Goal: Task Accomplishment & Management: Use online tool/utility

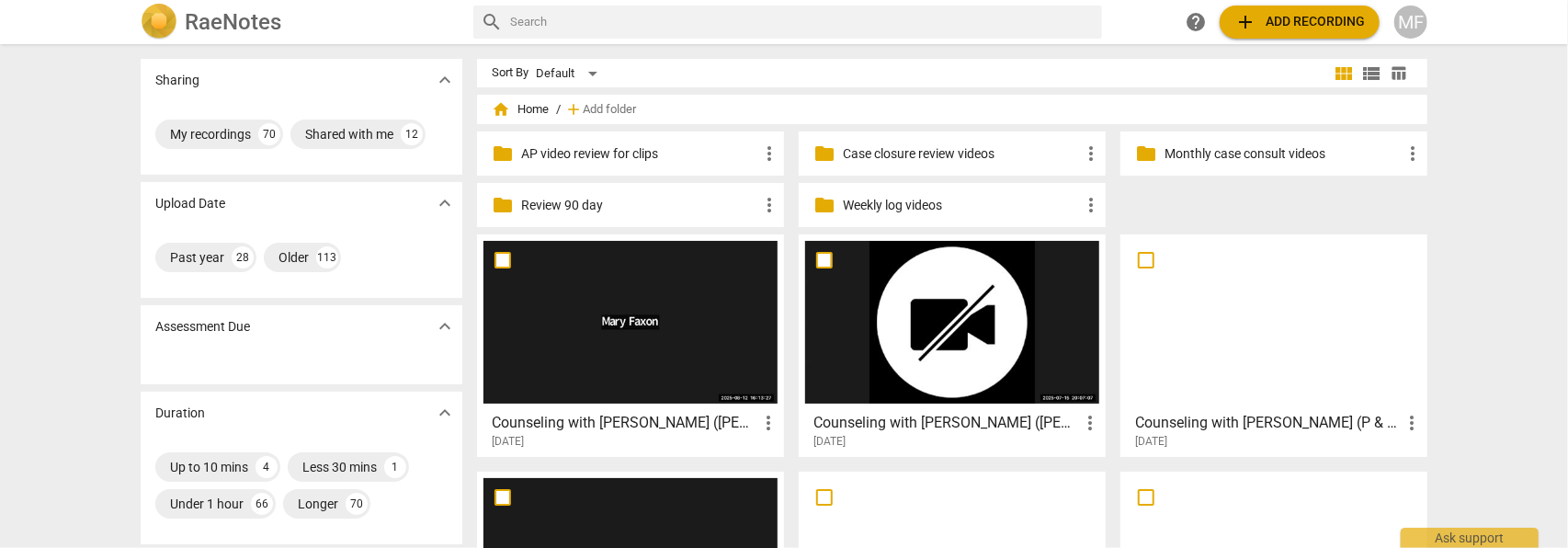
scroll to position [82, 0]
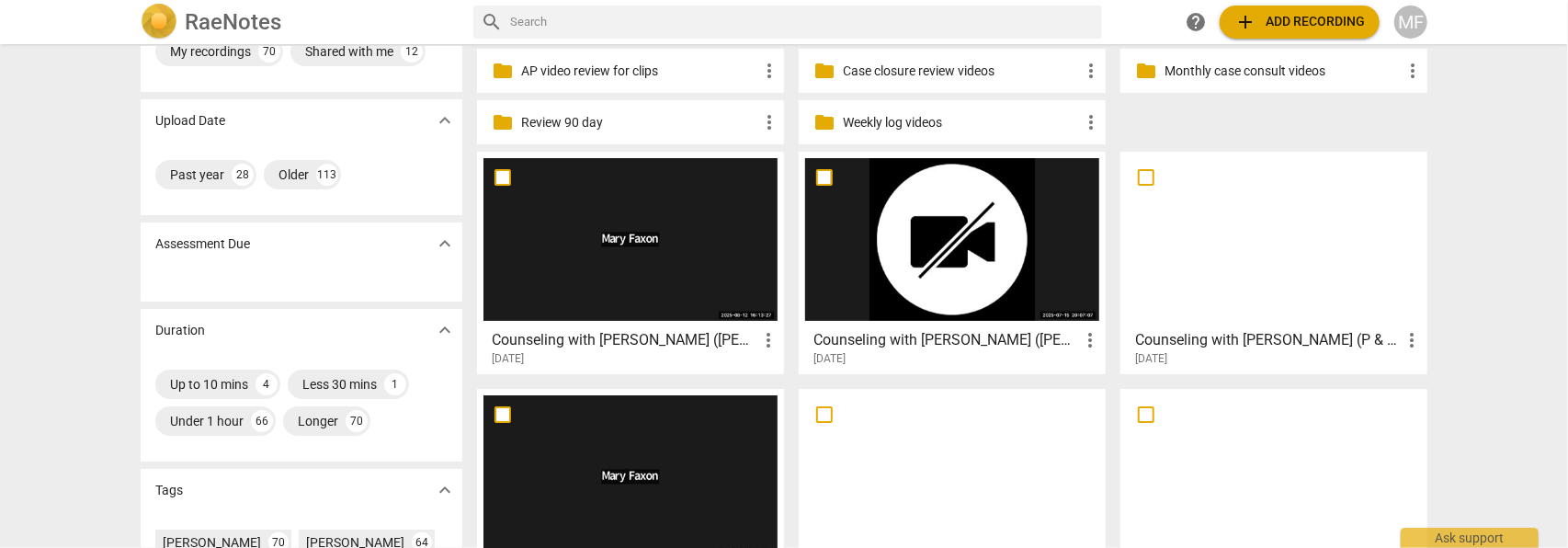
click at [1284, 19] on span "add Add recording" at bounding box center [1299, 22] width 130 height 22
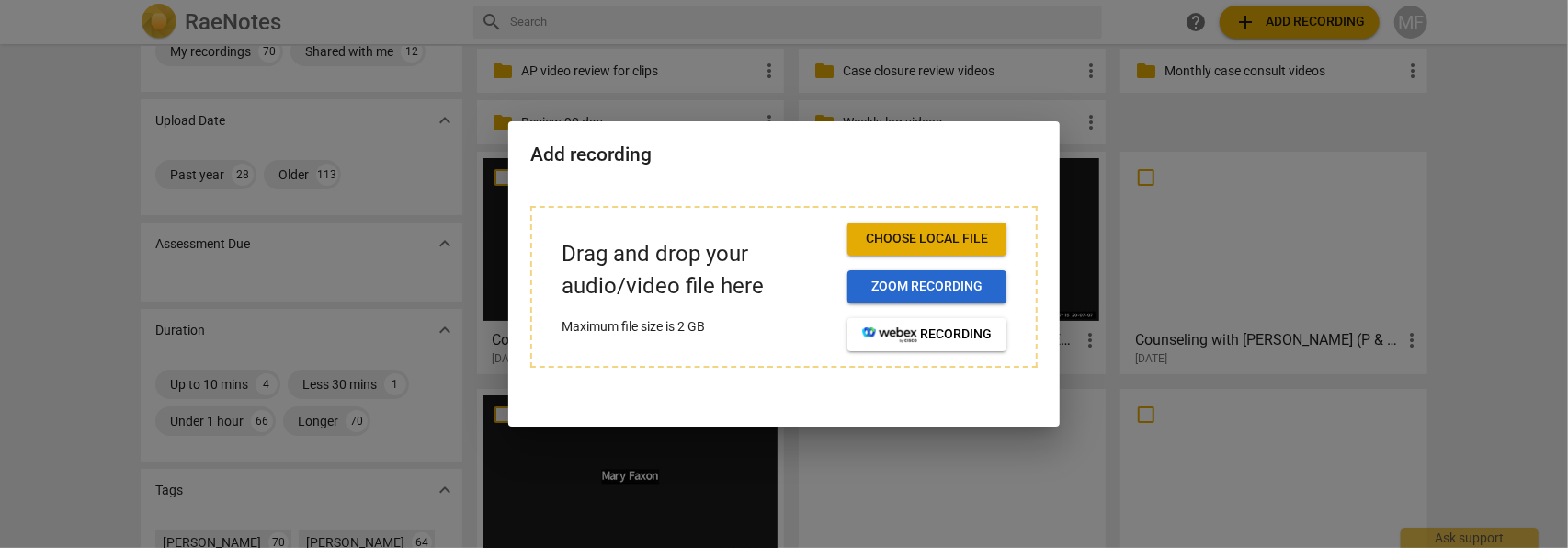
click at [887, 287] on span "Zoom recording" at bounding box center [927, 288] width 129 height 19
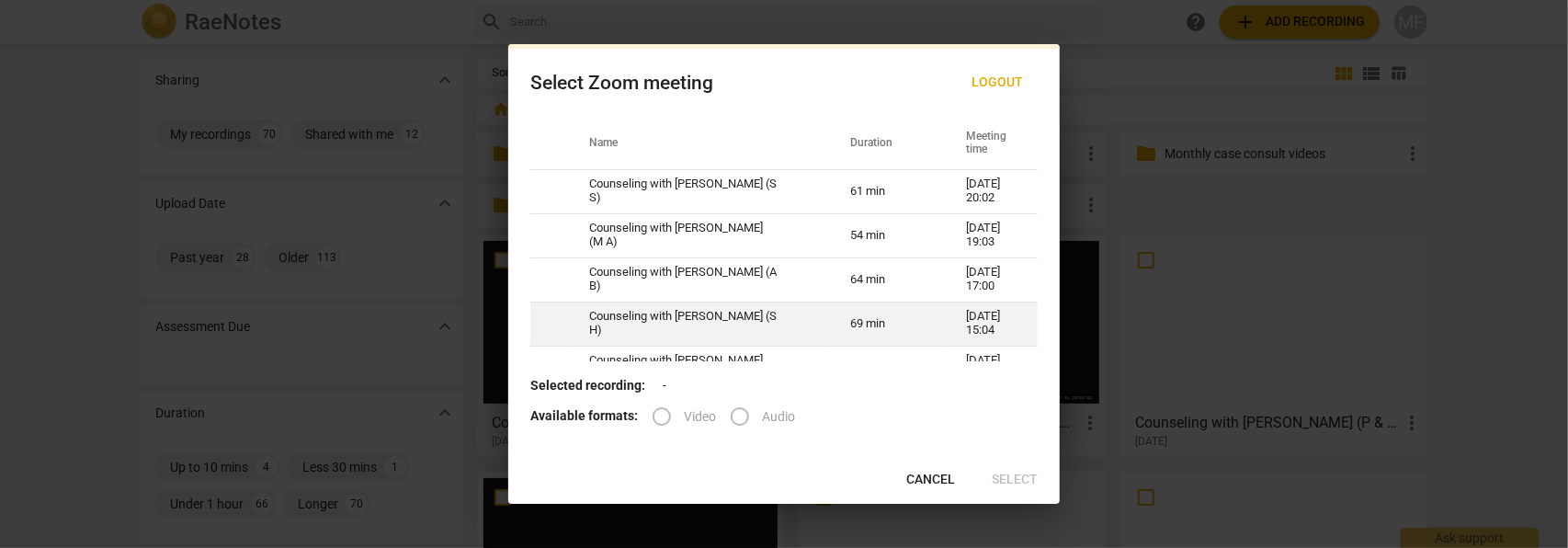
click at [882, 318] on td "69 min" at bounding box center [887, 323] width 116 height 44
radio input "true"
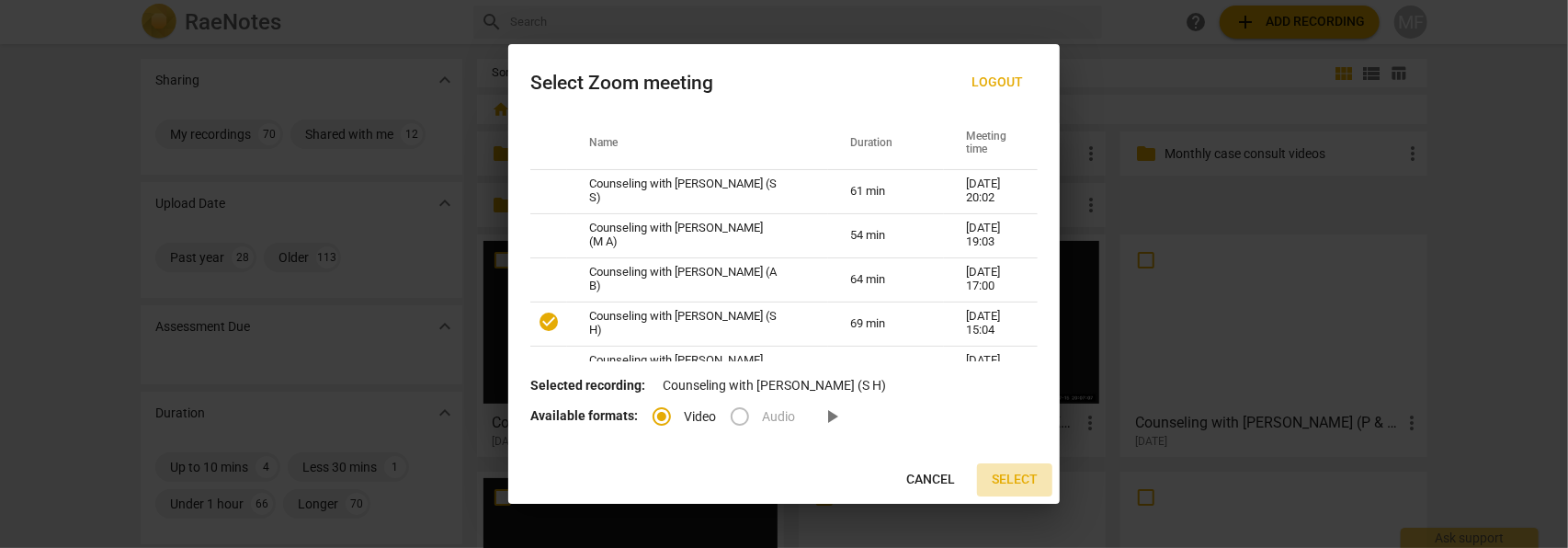
click at [1002, 482] on span "Select" at bounding box center [1014, 481] width 46 height 19
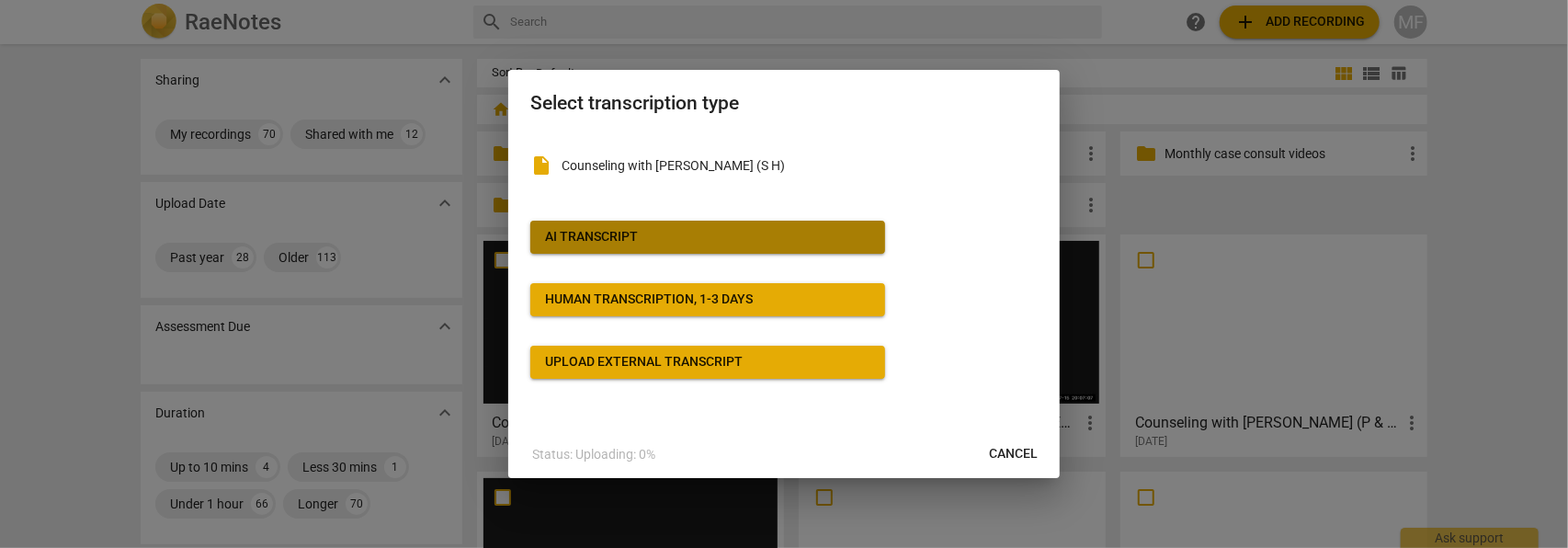
click at [732, 243] on span "AI Transcript" at bounding box center [708, 238] width 326 height 19
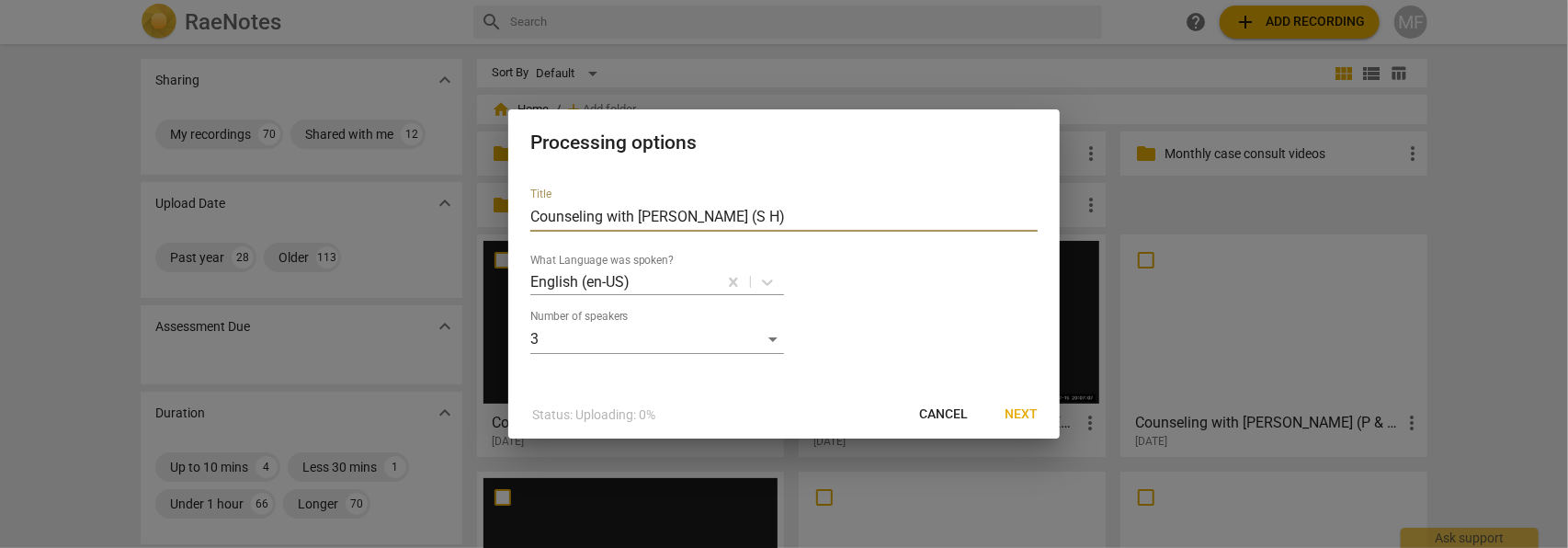
click at [730, 222] on input "Counseling with [PERSON_NAME] (S H)" at bounding box center [784, 216] width 507 height 29
click at [818, 215] on input "Counseling with [PERSON_NAME] ([PERSON_NAME] & [PERSON_NAME])" at bounding box center [784, 216] width 507 height 29
type input "Counseling with [PERSON_NAME] ([PERSON_NAME] & [PERSON_NAME]- stage 1 step 3-4)"
click at [1011, 415] on span "Next" at bounding box center [1020, 415] width 33 height 19
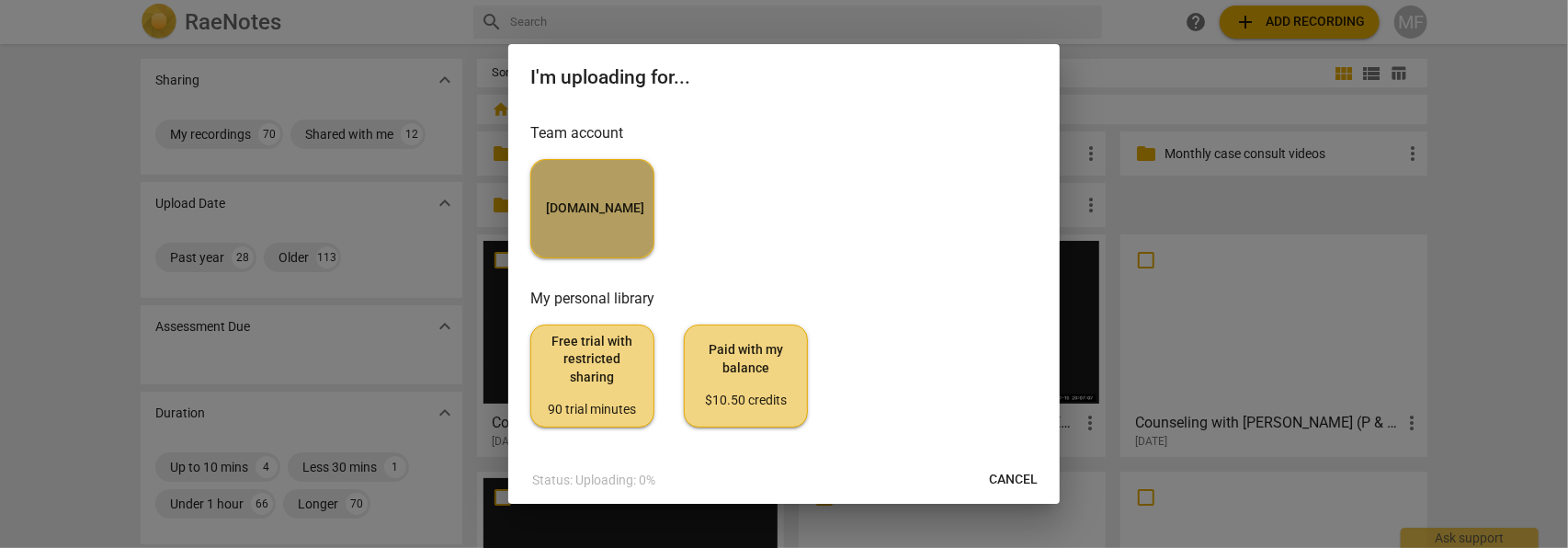
click at [605, 178] on button "[DOMAIN_NAME]" at bounding box center [593, 209] width 125 height 99
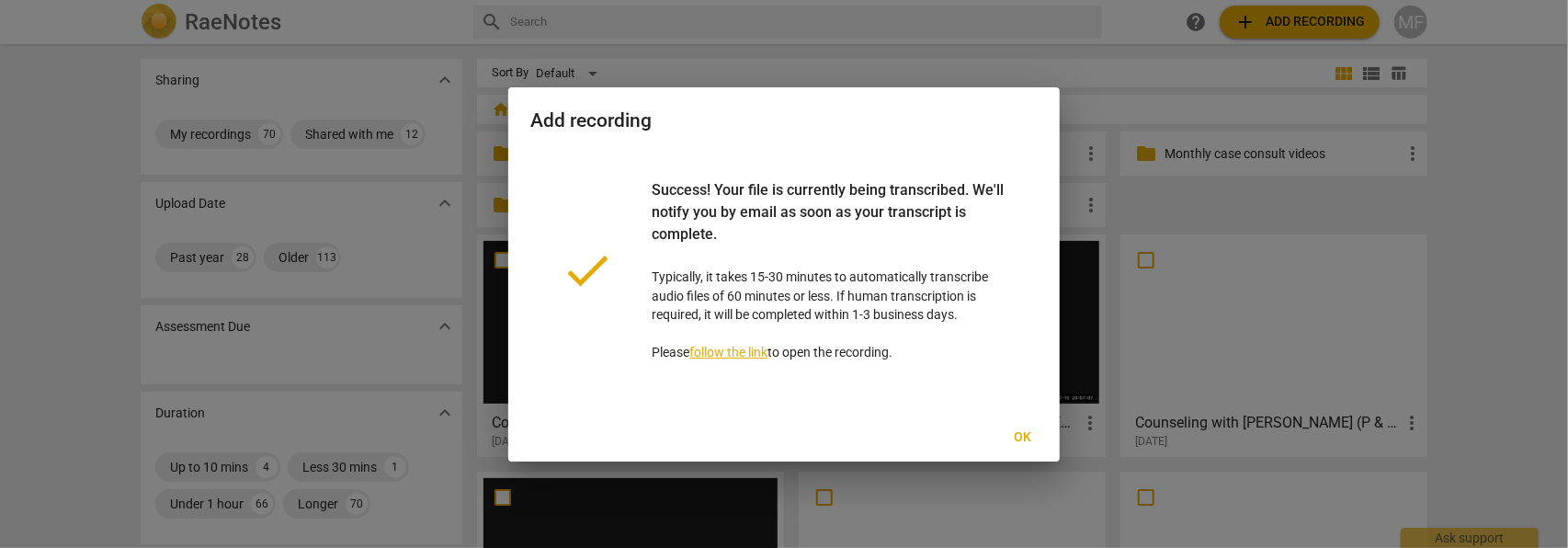
click at [1019, 440] on span "Ok" at bounding box center [1022, 438] width 29 height 19
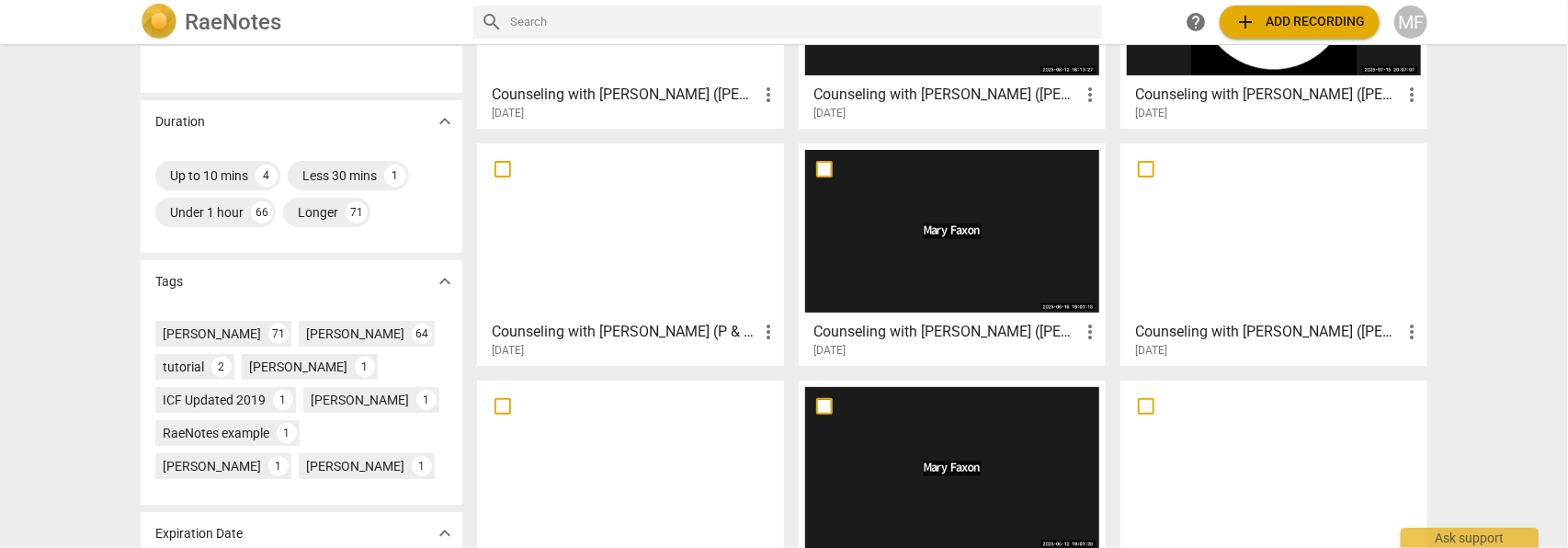
scroll to position [333, 0]
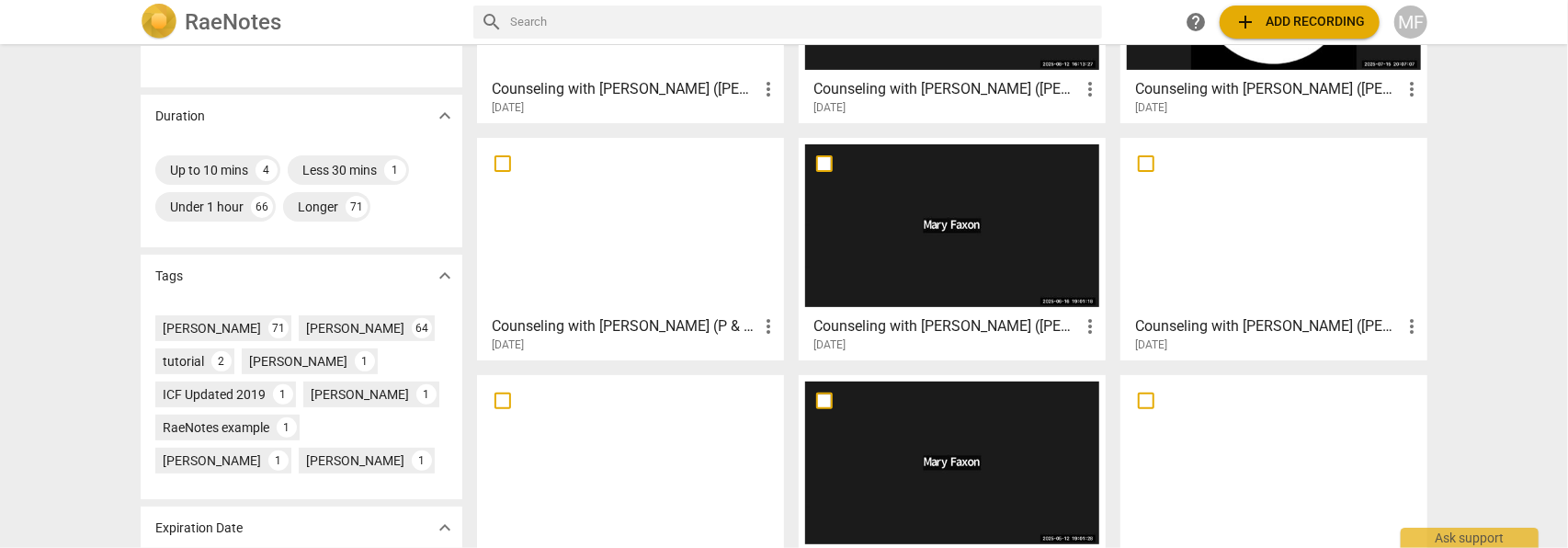
click at [1140, 166] on input "checkbox" at bounding box center [1146, 164] width 38 height 22
checkbox input "false"
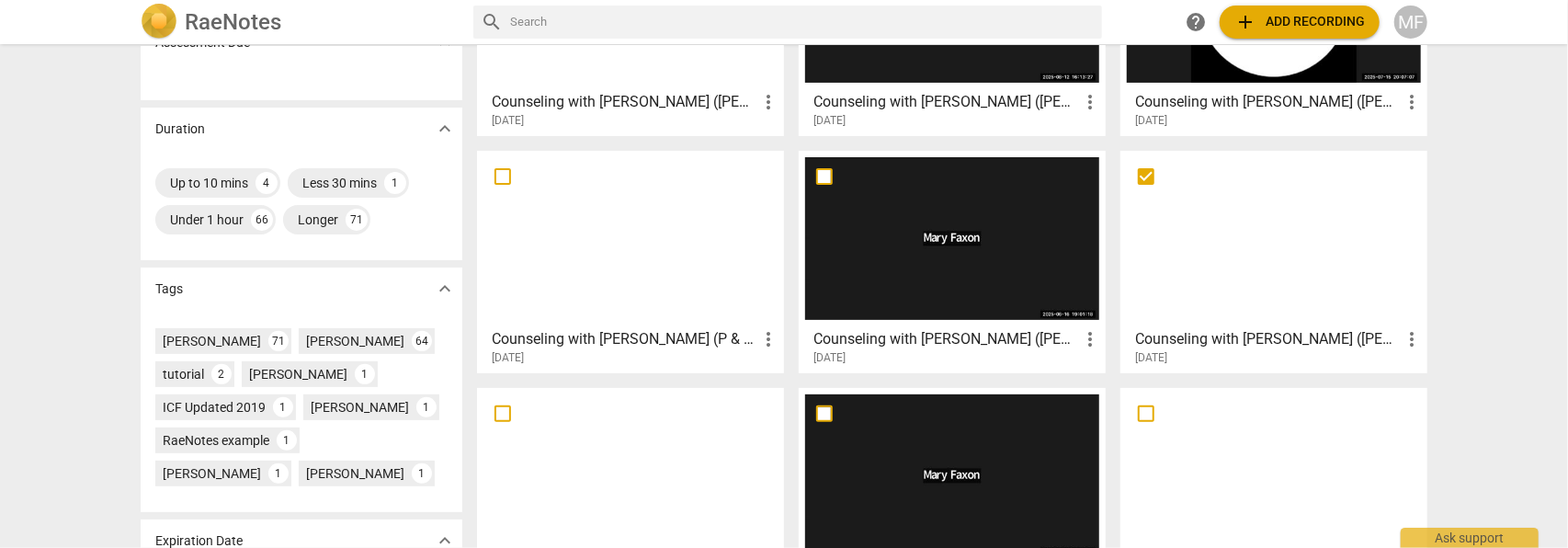
scroll to position [303, 0]
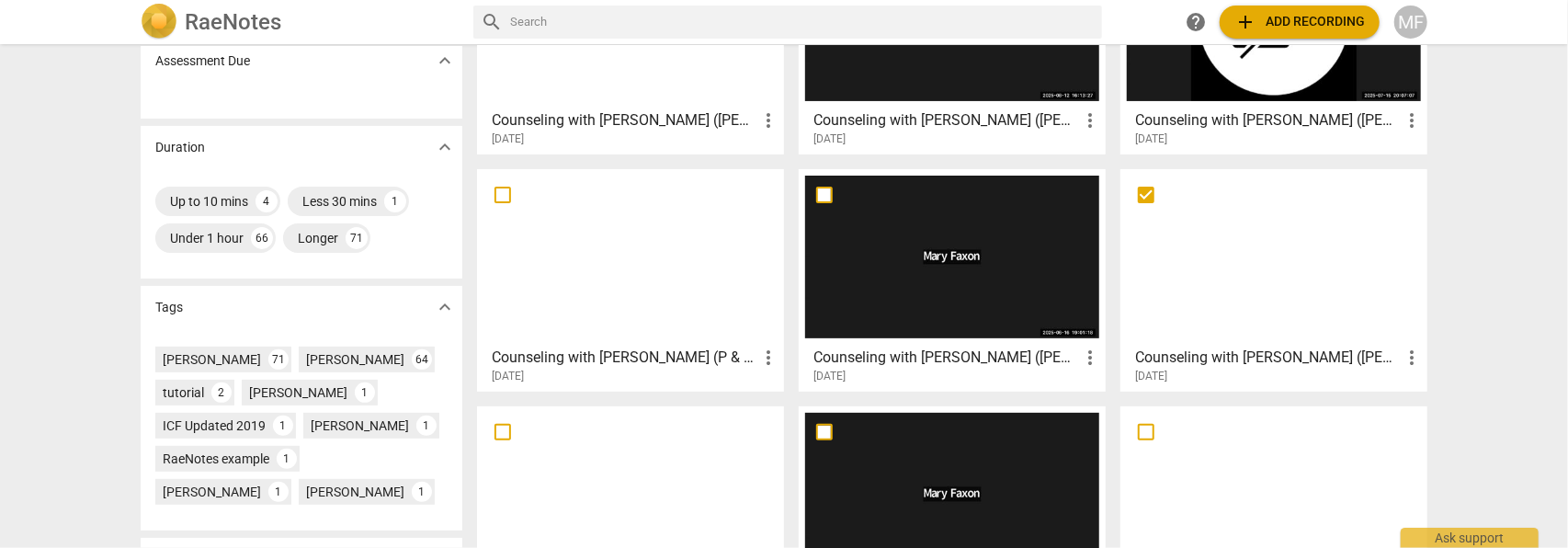
click at [502, 195] on input "checkbox" at bounding box center [502, 195] width 38 height 22
checkbox input "false"
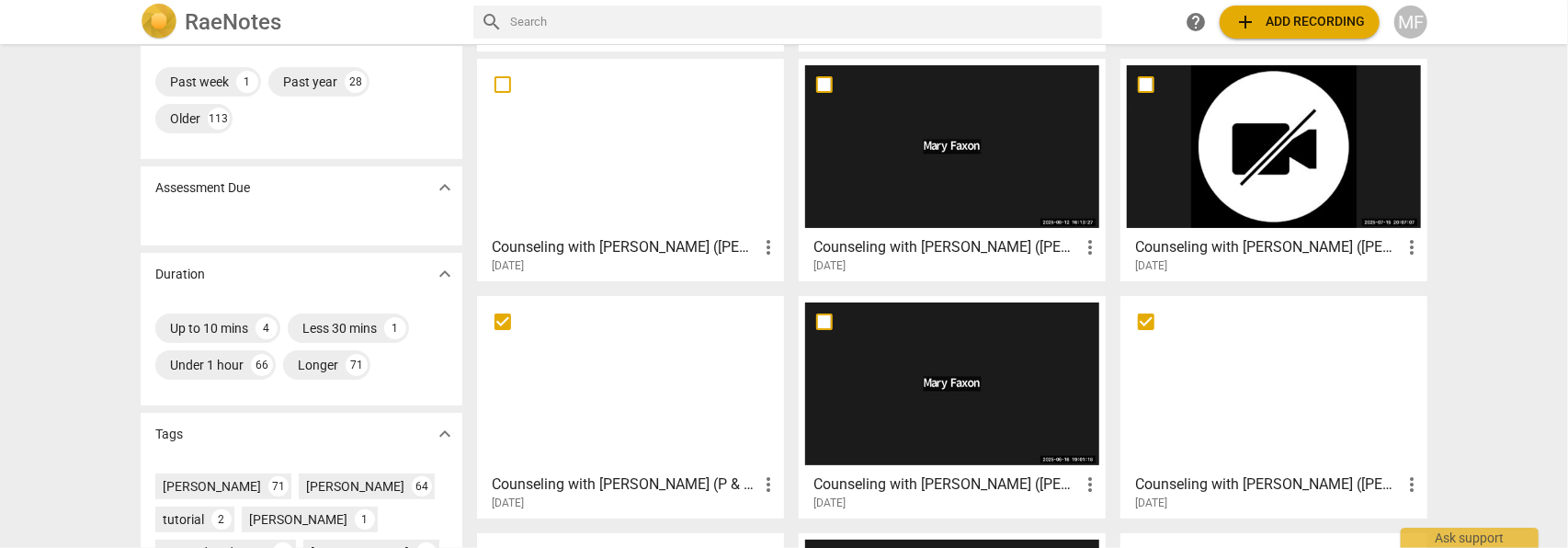
scroll to position [135, 0]
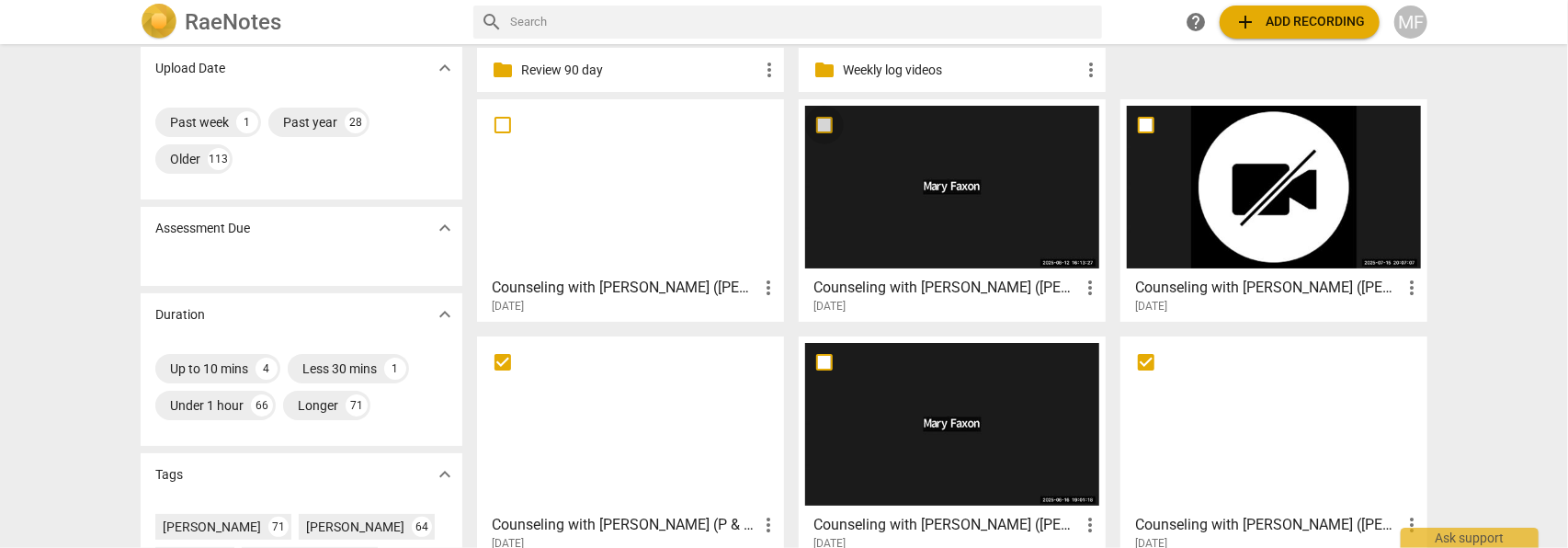
click at [827, 121] on input "checkbox" at bounding box center [824, 126] width 38 height 22
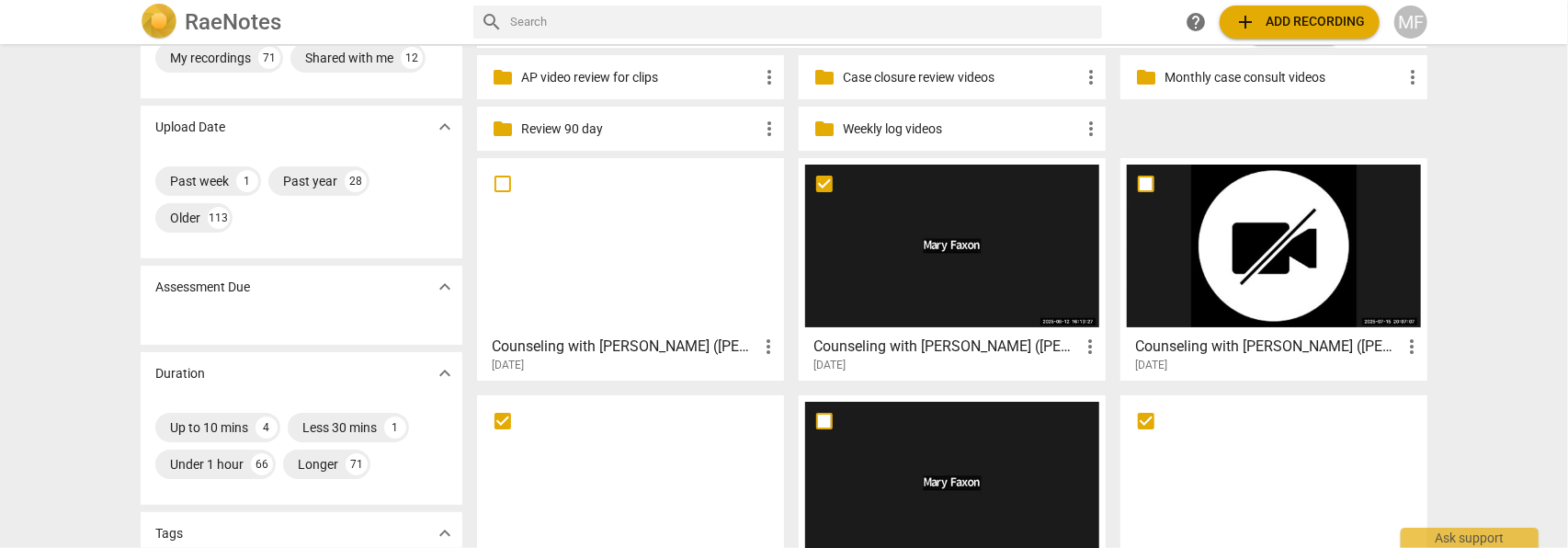
scroll to position [0, 0]
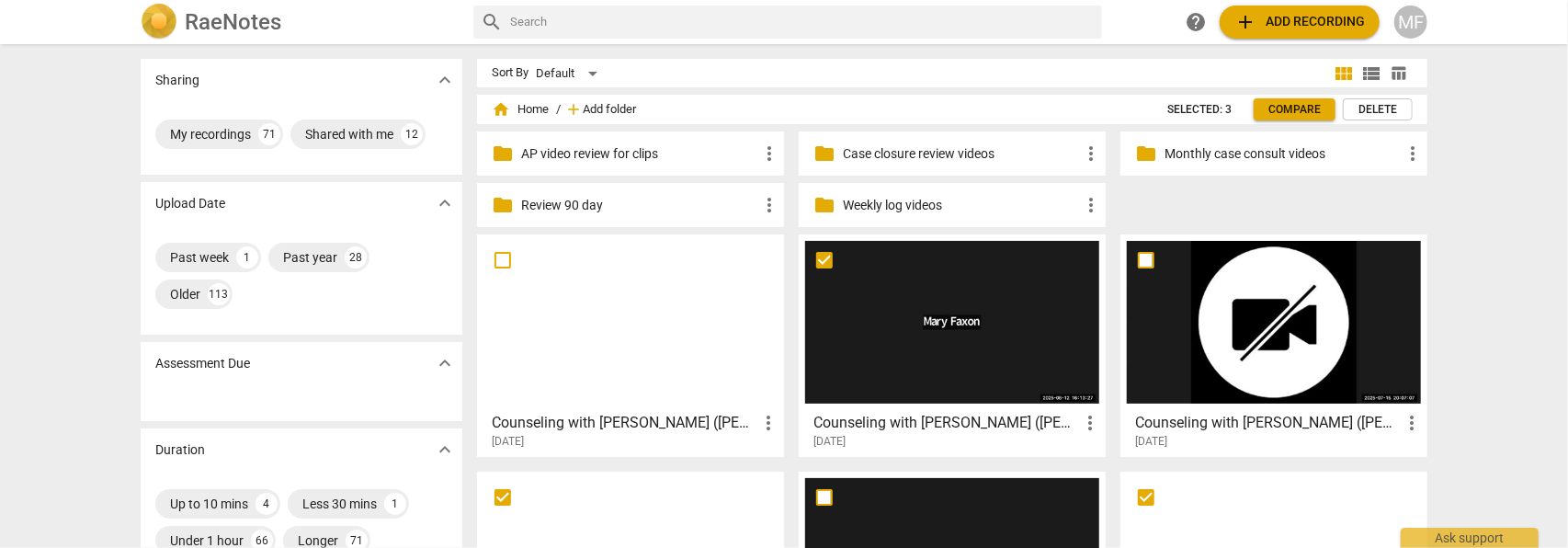
click at [618, 110] on span "Add folder" at bounding box center [609, 110] width 53 height 14
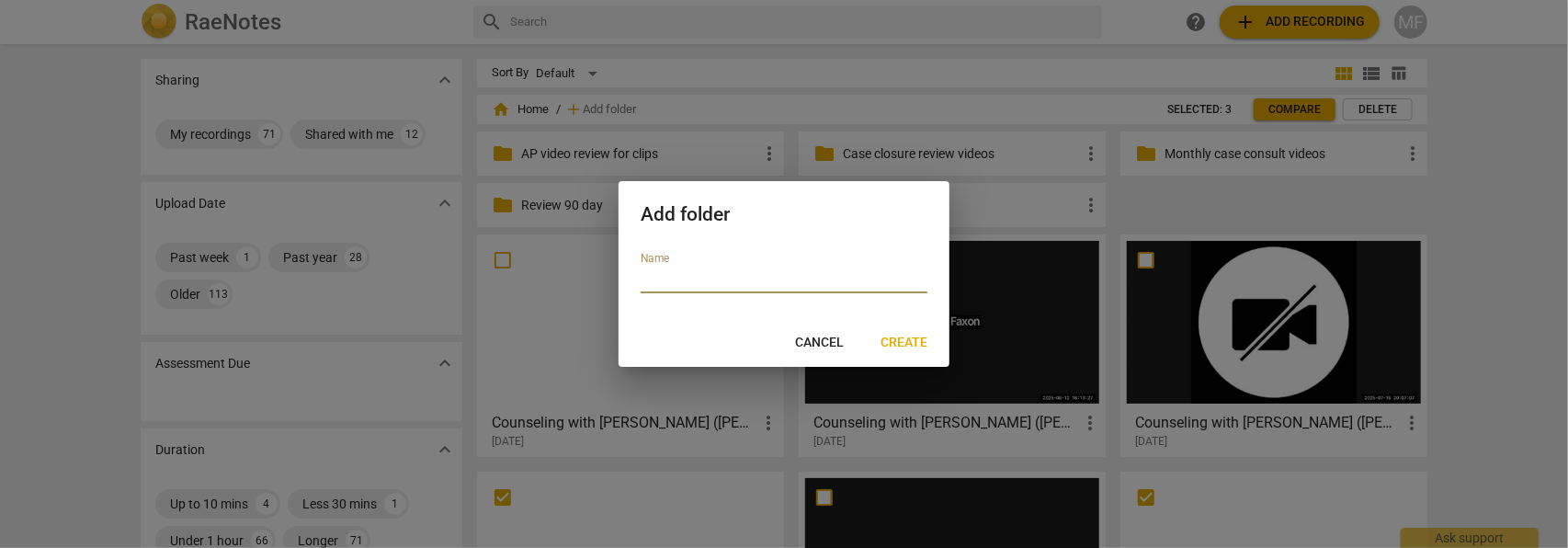
click at [836, 341] on span "Cancel" at bounding box center [819, 343] width 49 height 19
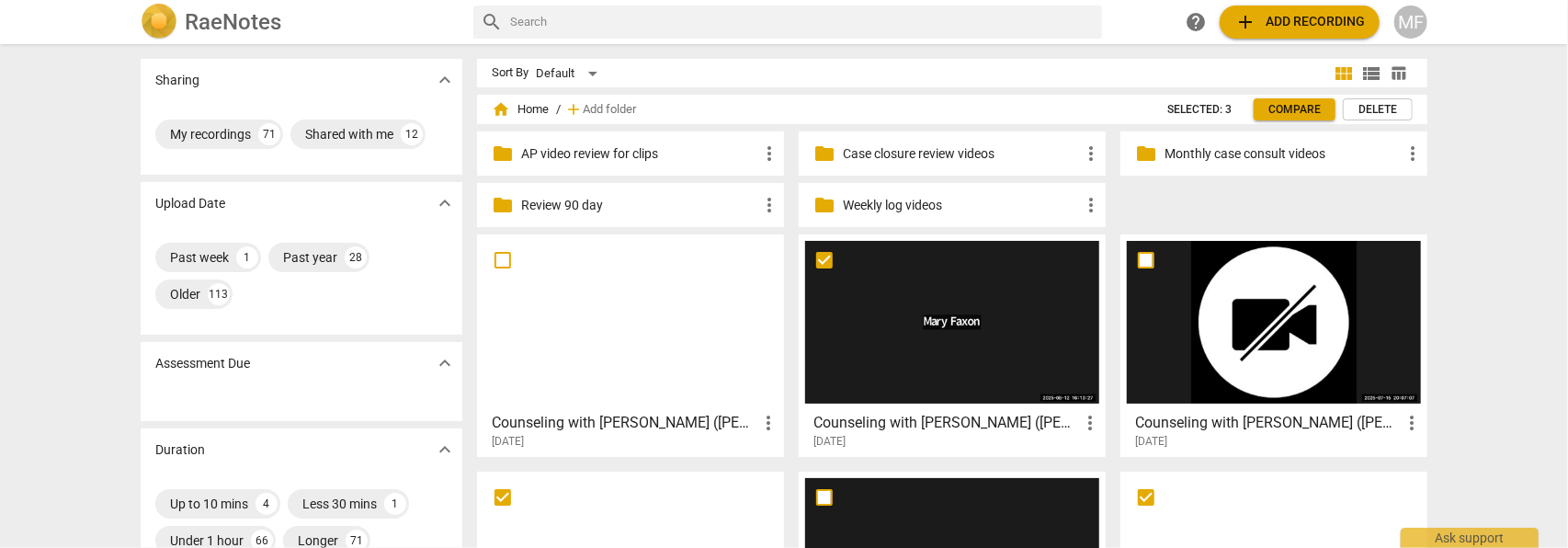
click at [731, 156] on p "AP video review for clips" at bounding box center [639, 154] width 237 height 20
checkbox input "true"
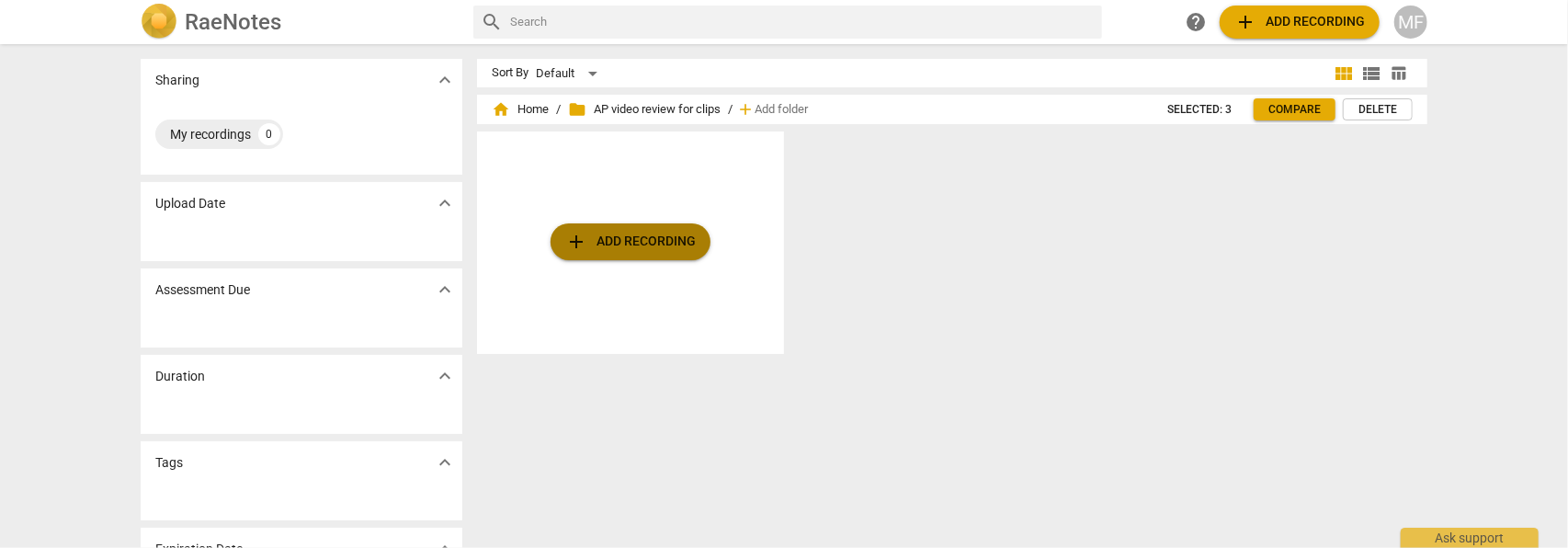
click at [680, 247] on span "add Add recording" at bounding box center [630, 242] width 130 height 22
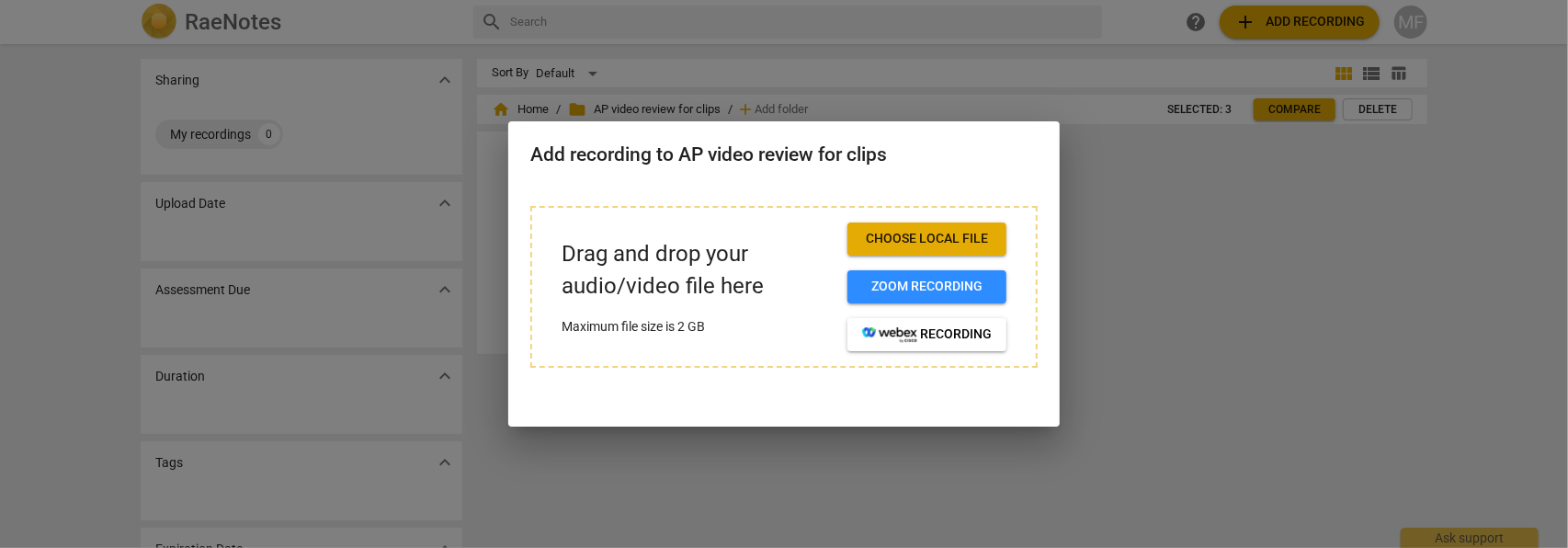
click at [1125, 271] on div at bounding box center [784, 274] width 1568 height 548
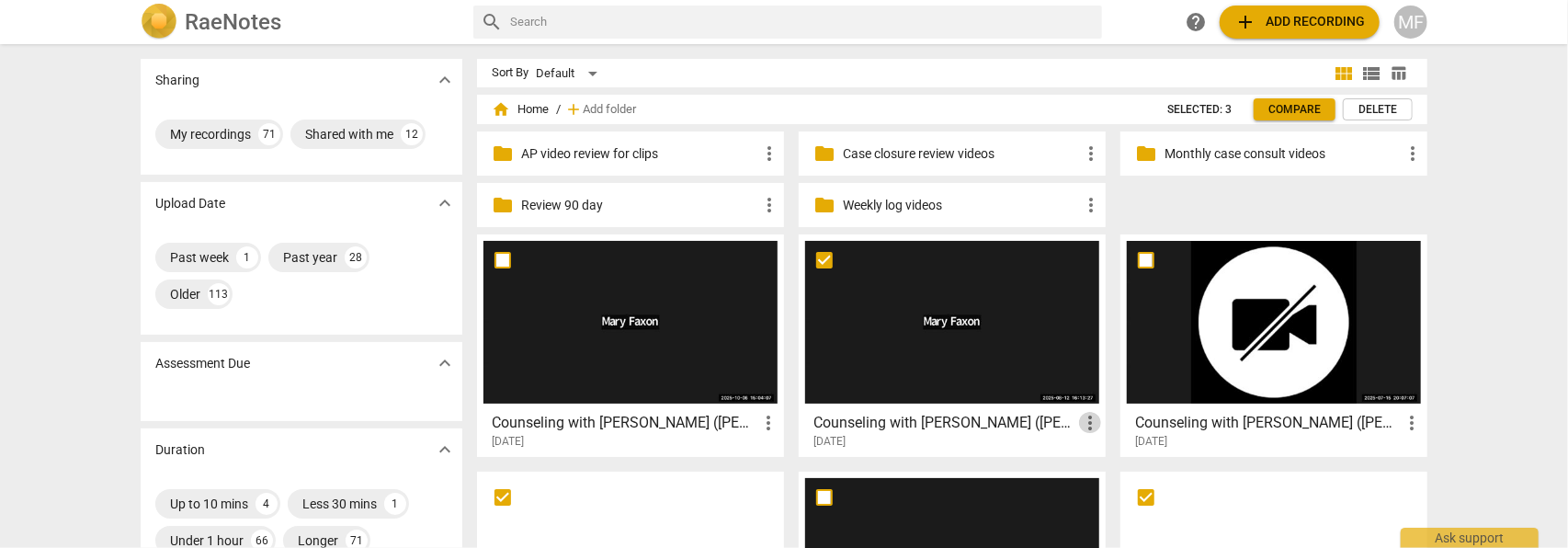
click at [1092, 416] on span "more_vert" at bounding box center [1091, 423] width 22 height 22
click at [1107, 426] on li "Move" at bounding box center [1111, 422] width 70 height 44
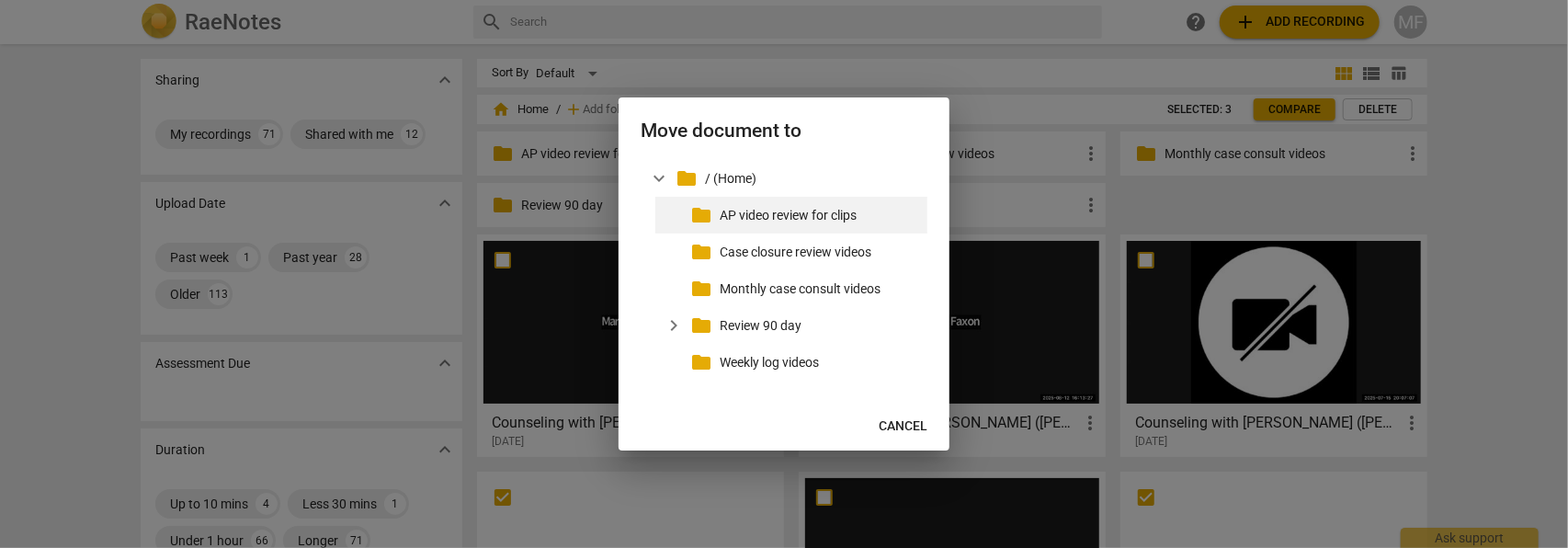
click at [784, 222] on p "AP video review for clips" at bounding box center [820, 215] width 200 height 20
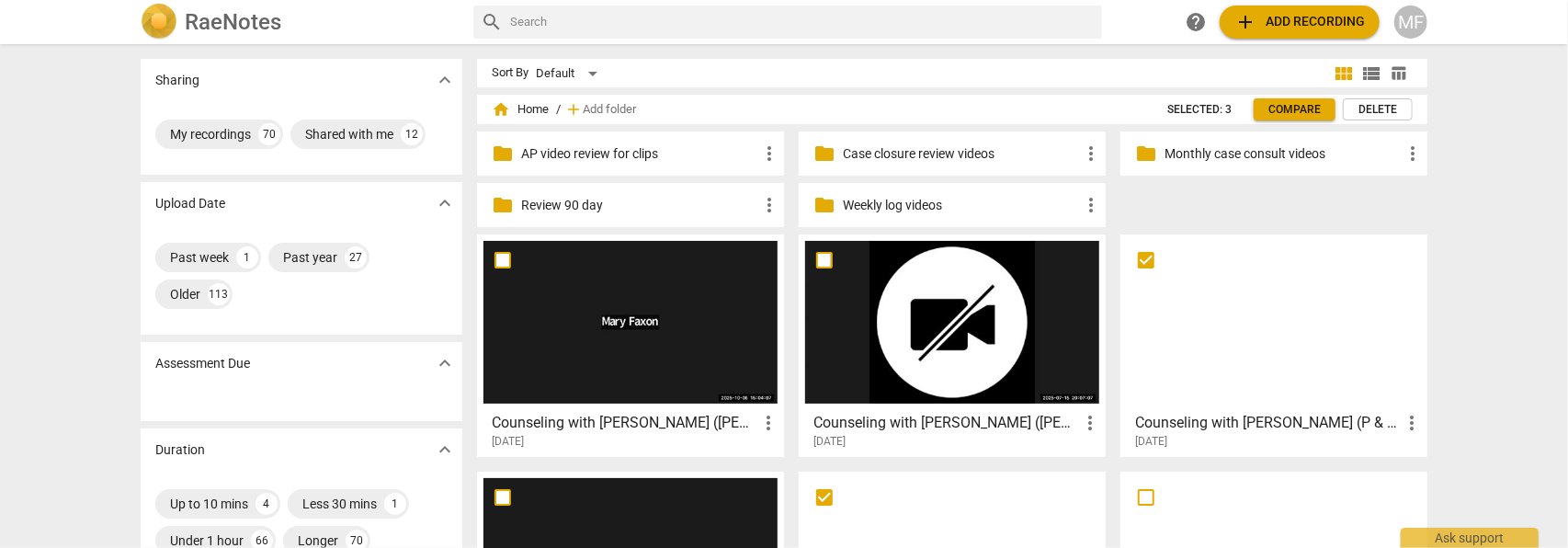
click at [1408, 422] on span "more_vert" at bounding box center [1412, 423] width 22 height 22
click at [1408, 422] on li "Move" at bounding box center [1432, 422] width 70 height 44
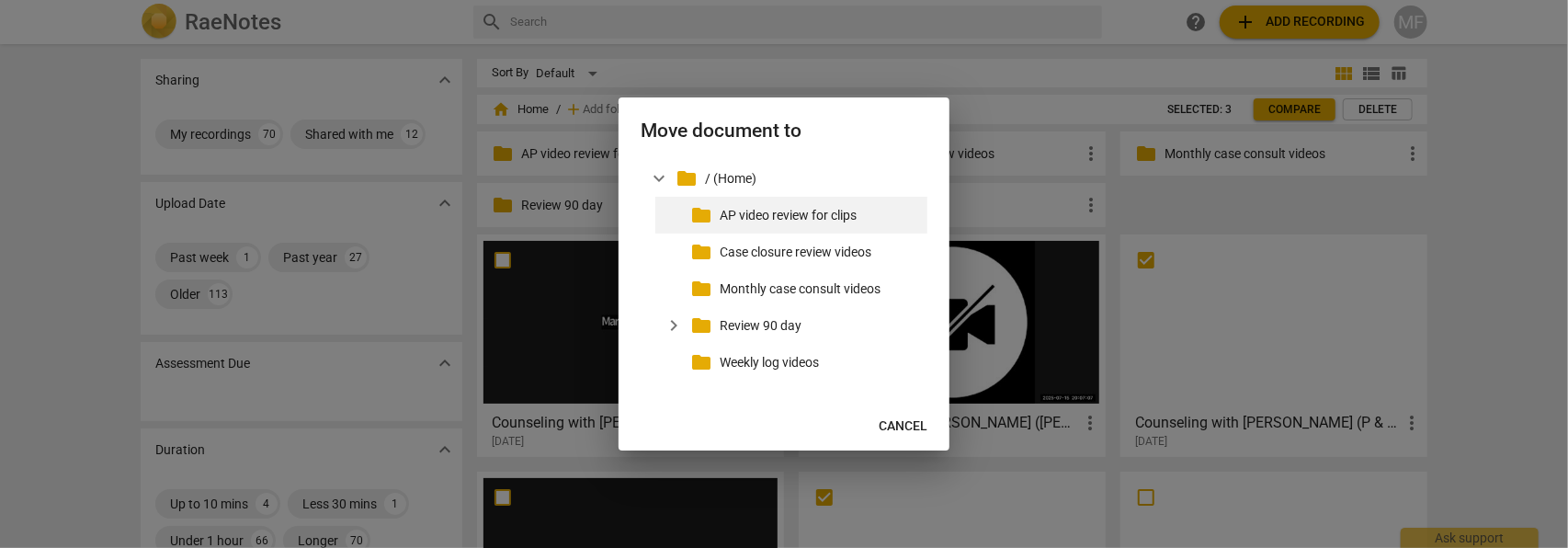
click at [802, 219] on p "AP video review for clips" at bounding box center [820, 215] width 200 height 20
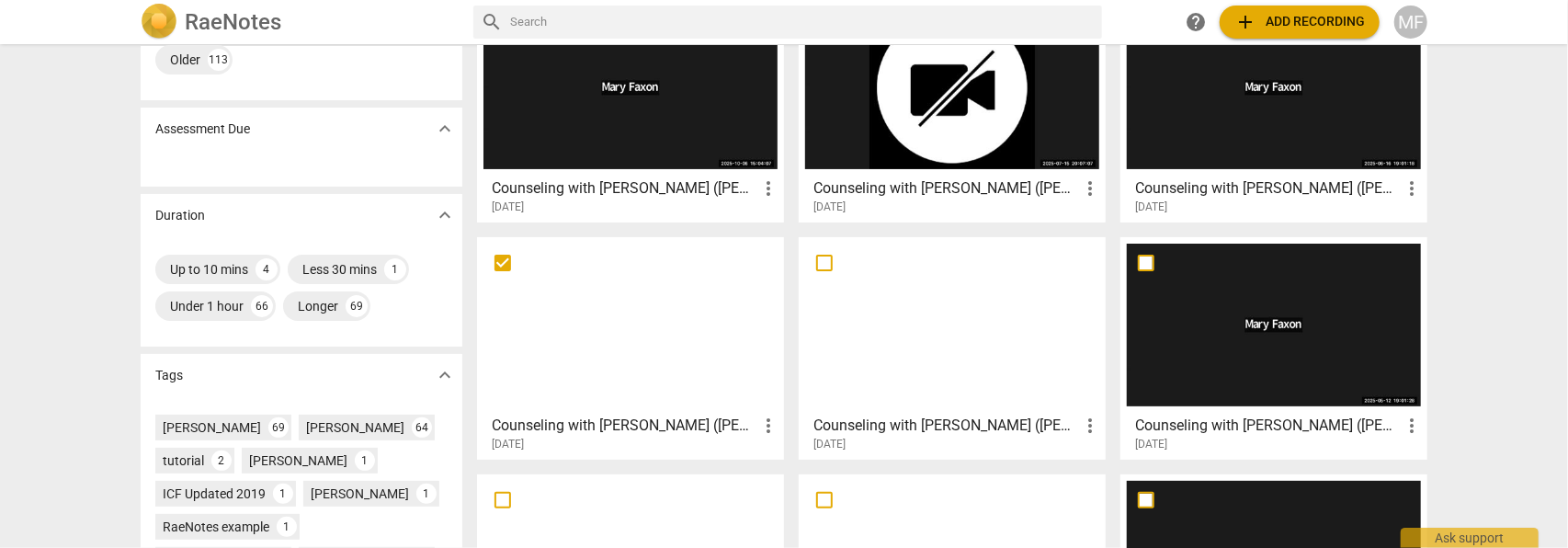
scroll to position [250, 0]
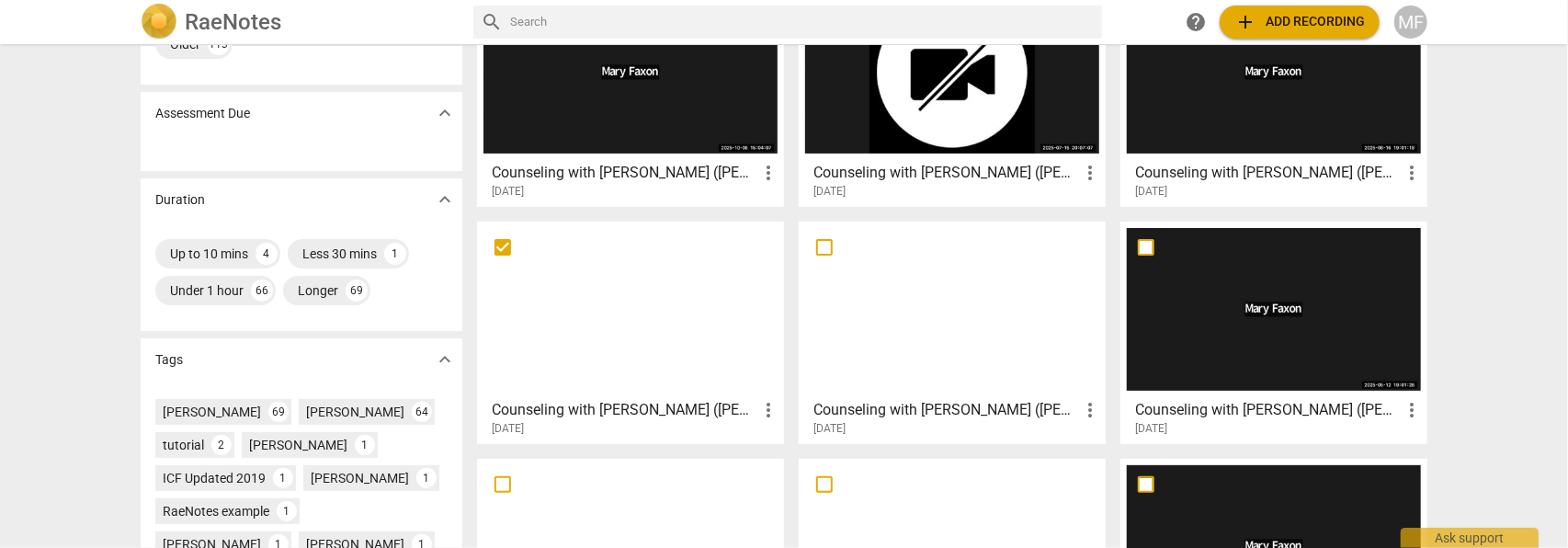
click at [766, 408] on span "more_vert" at bounding box center [769, 410] width 22 height 22
click at [766, 408] on li "Move" at bounding box center [789, 408] width 70 height 44
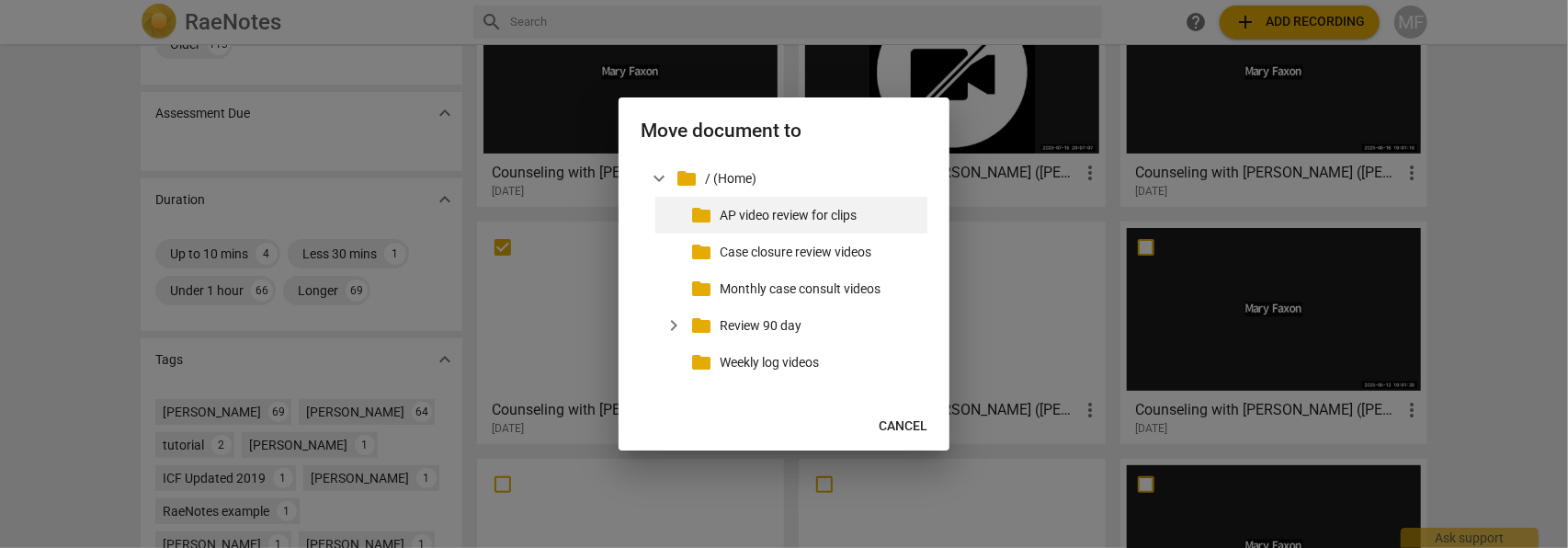
click at [729, 220] on p "AP video review for clips" at bounding box center [820, 215] width 200 height 20
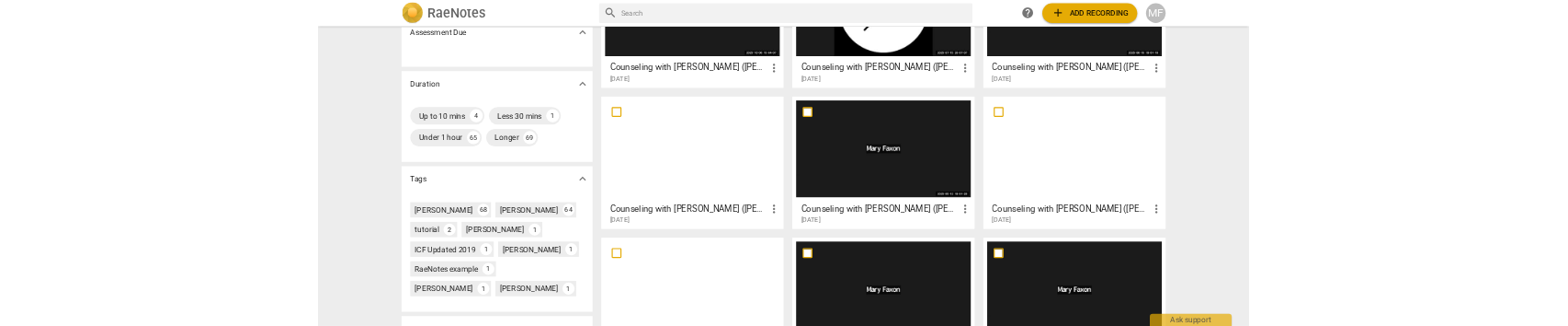
scroll to position [0, 0]
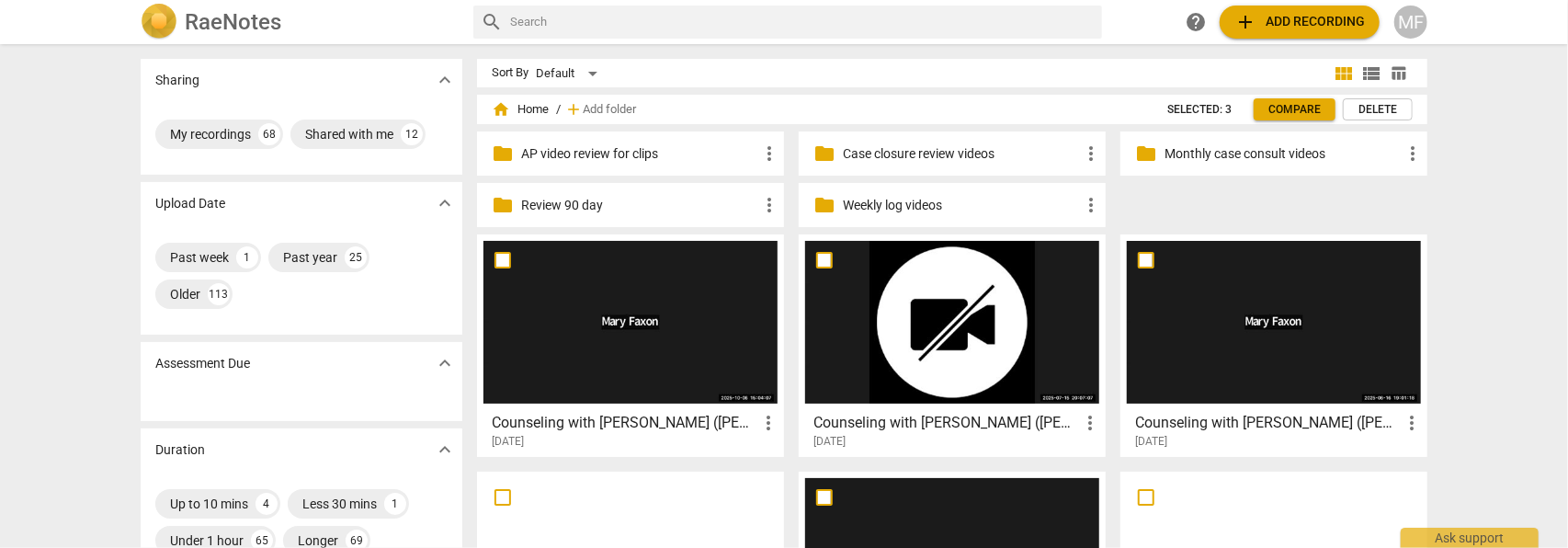
click at [693, 425] on h3 "Counseling with [PERSON_NAME] ([PERSON_NAME] & [PERSON_NAME]- stage 1 step 3-4)" at bounding box center [624, 423] width 266 height 22
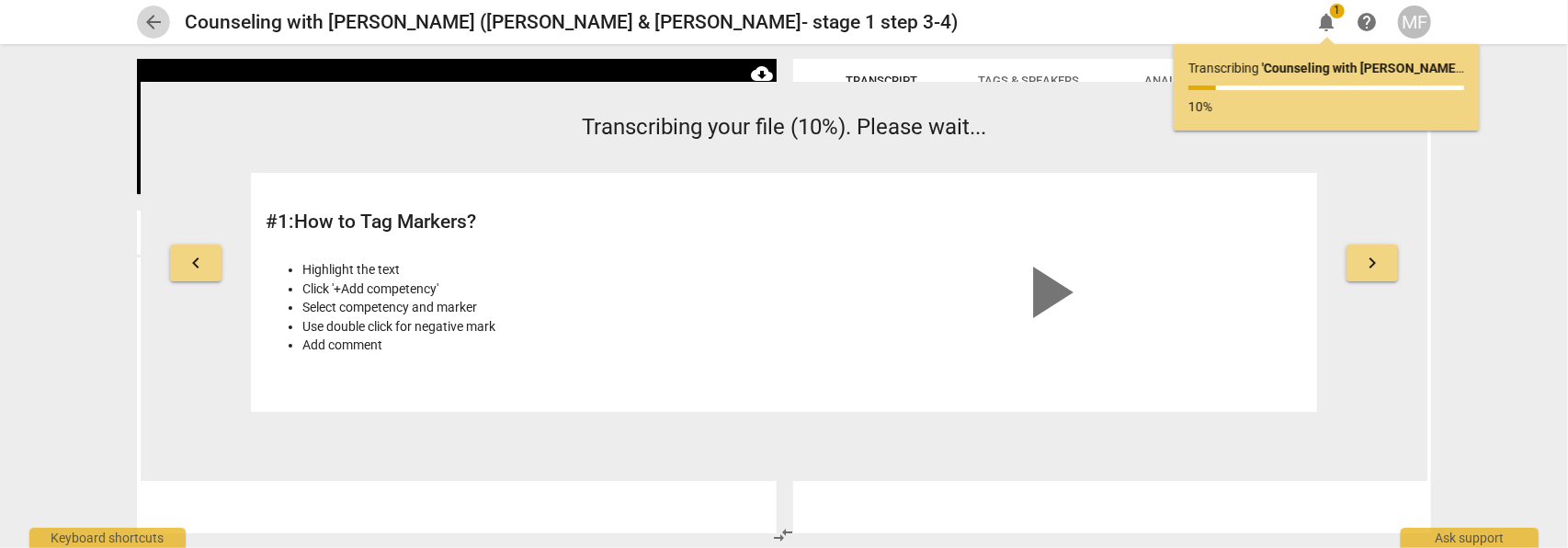
click at [150, 22] on span "arrow_back" at bounding box center [154, 22] width 22 height 22
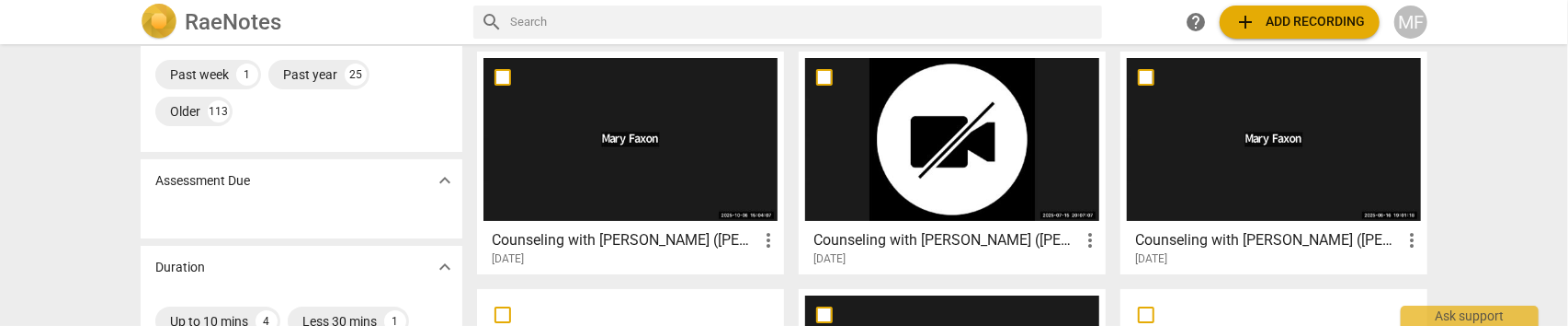
scroll to position [250, 0]
